Goal: Go to known website: Access a specific website the user already knows

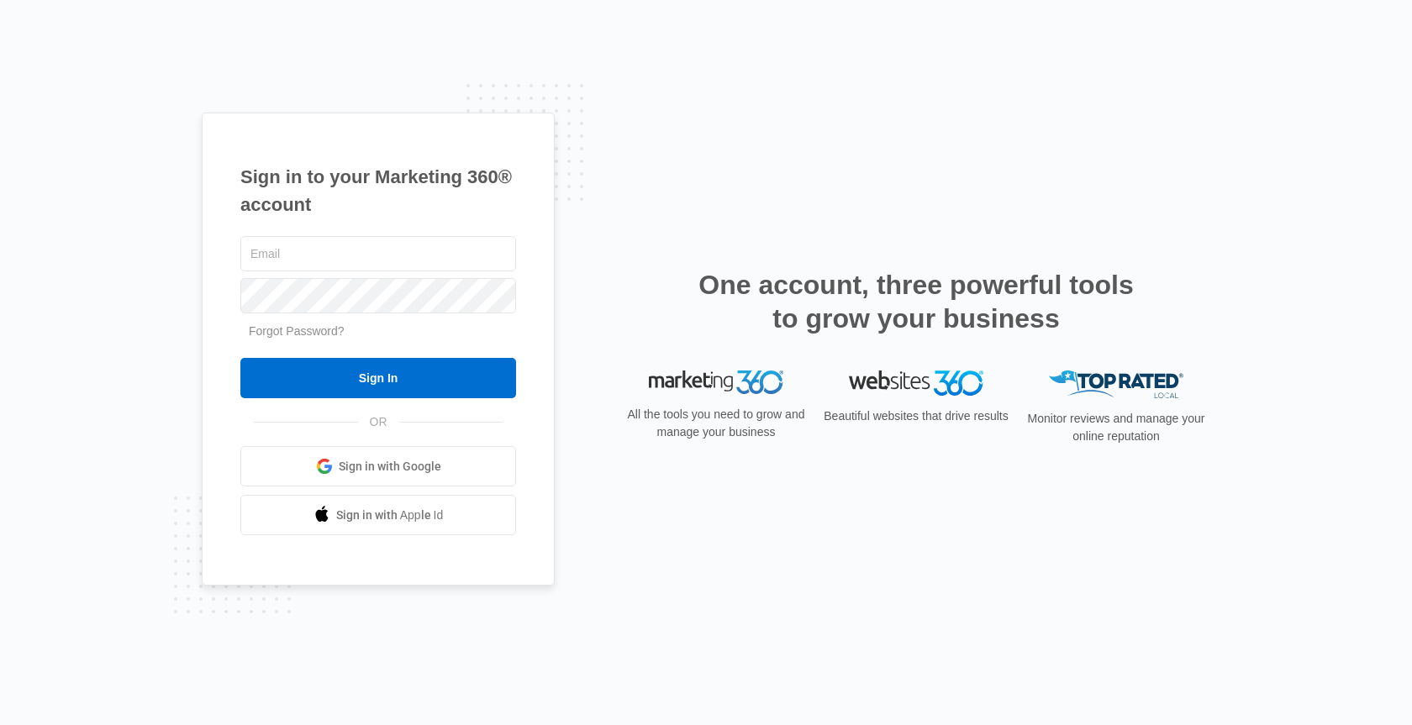
click at [347, 219] on div "Sign in to your Marketing 360® account Forgot Password? Sign In OR Sign in with…" at bounding box center [378, 350] width 353 height 474
click at [343, 248] on input "text" at bounding box center [378, 253] width 276 height 35
type input "[PERSON_NAME][EMAIL_ADDRESS][PERSON_NAME][DOMAIN_NAME]"
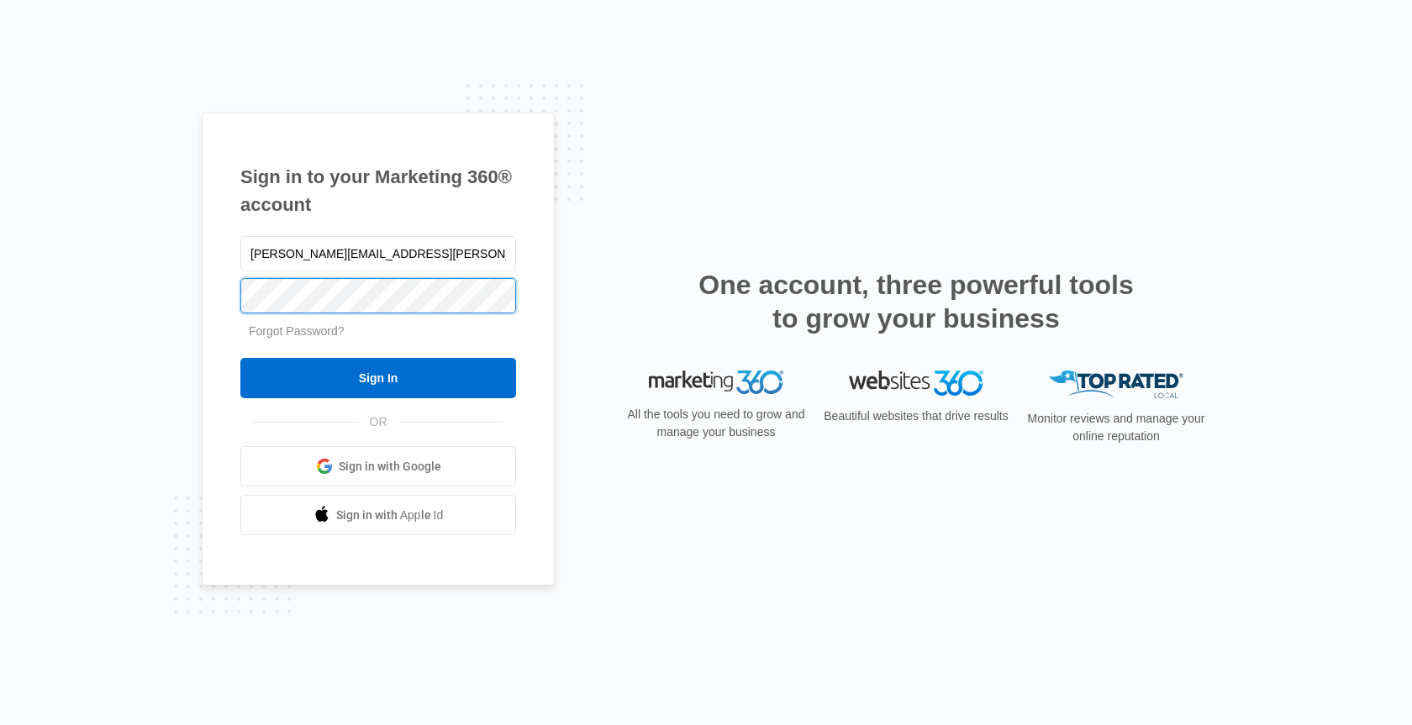
click at [240, 358] on input "Sign In" at bounding box center [378, 378] width 276 height 40
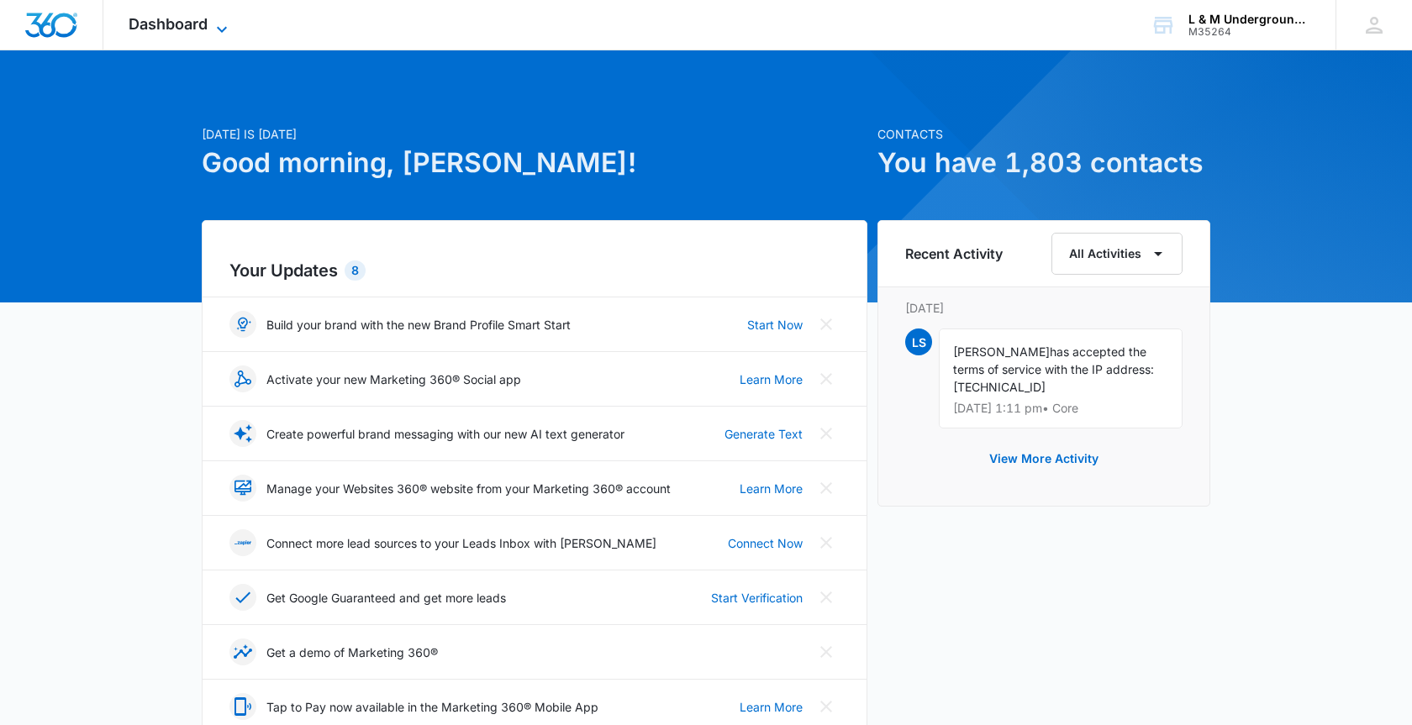
click at [201, 25] on span "Dashboard" at bounding box center [168, 24] width 79 height 18
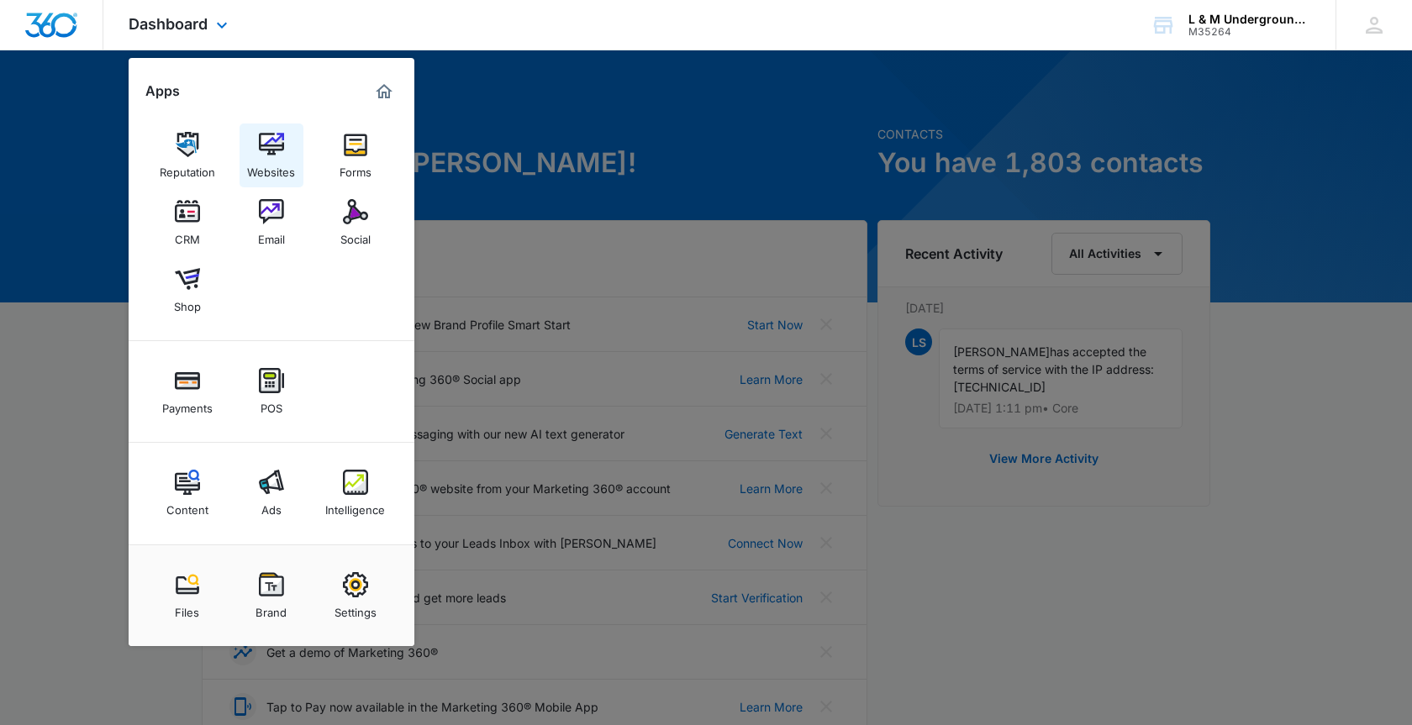
click at [256, 172] on div "Websites" at bounding box center [271, 168] width 48 height 22
